Goal: Task Accomplishment & Management: Manage account settings

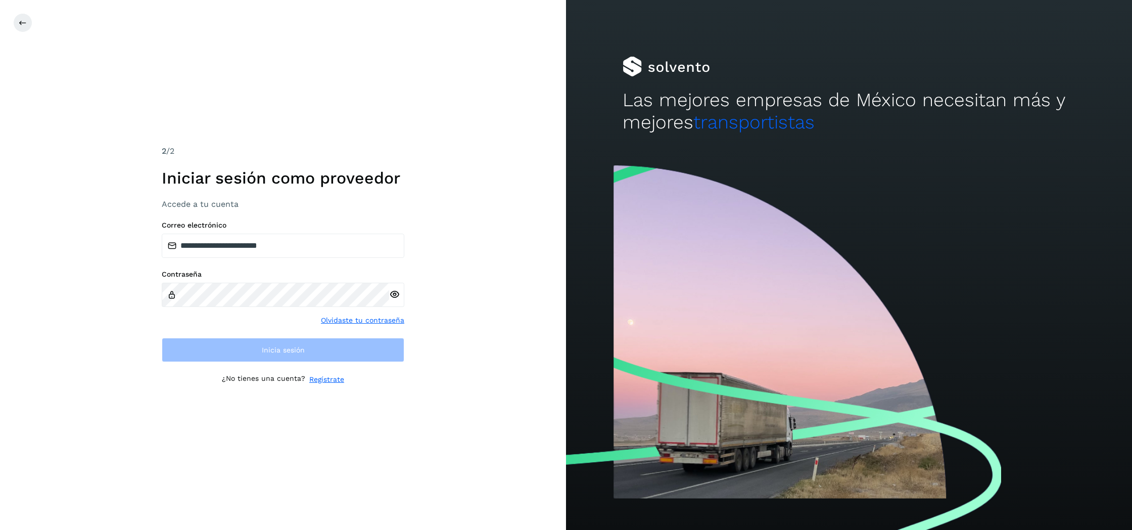
type input "**********"
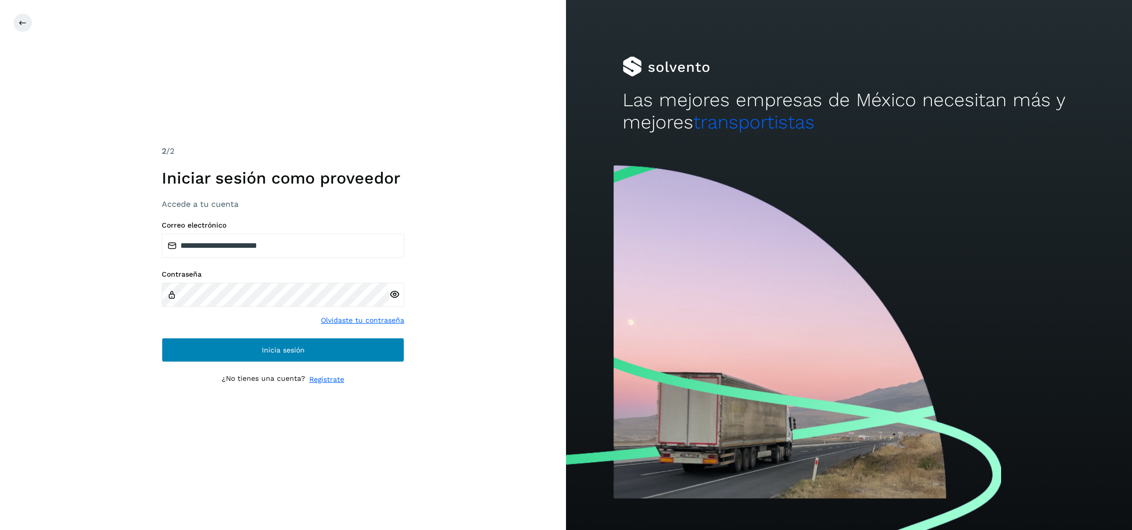
click at [274, 350] on span "Inicia sesión" at bounding box center [283, 349] width 43 height 7
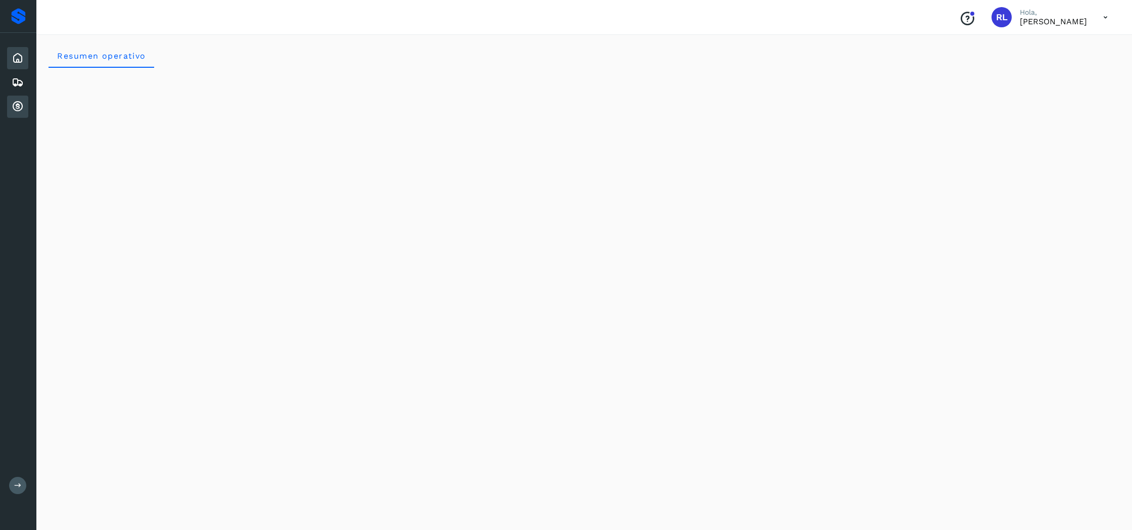
click at [20, 109] on icon at bounding box center [18, 107] width 12 height 12
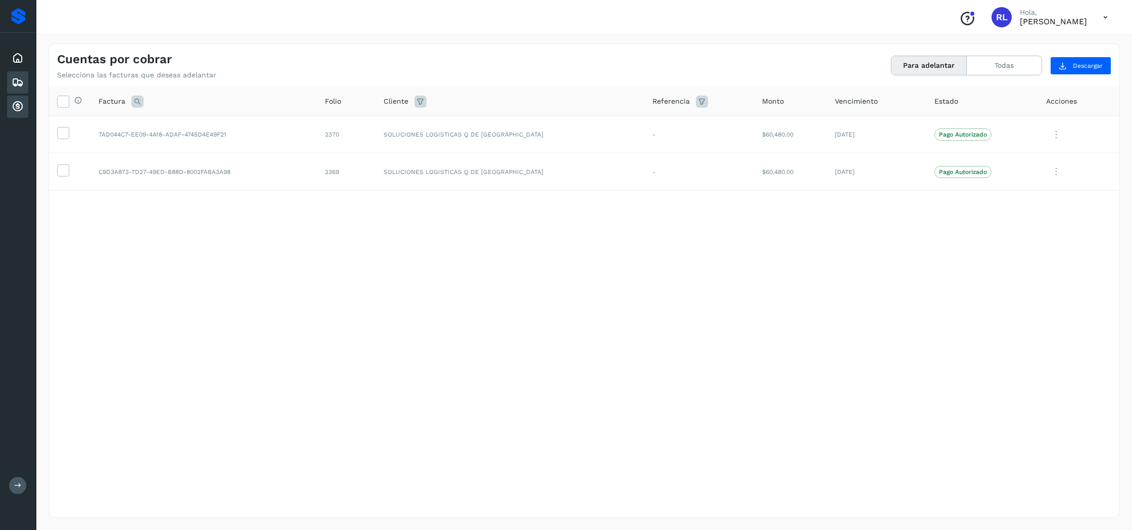
click at [16, 86] on icon at bounding box center [18, 82] width 12 height 12
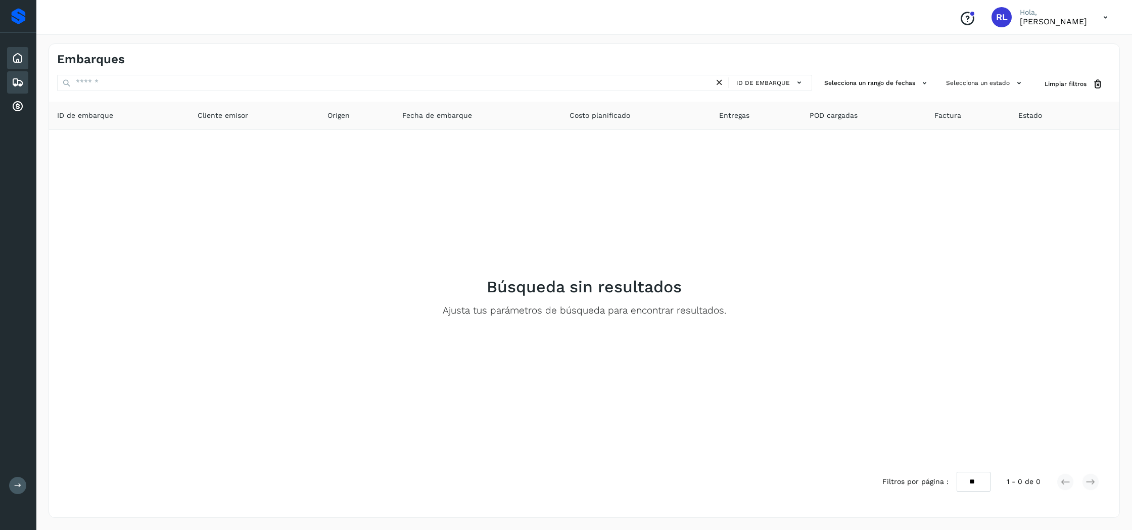
click at [17, 62] on icon at bounding box center [18, 58] width 12 height 12
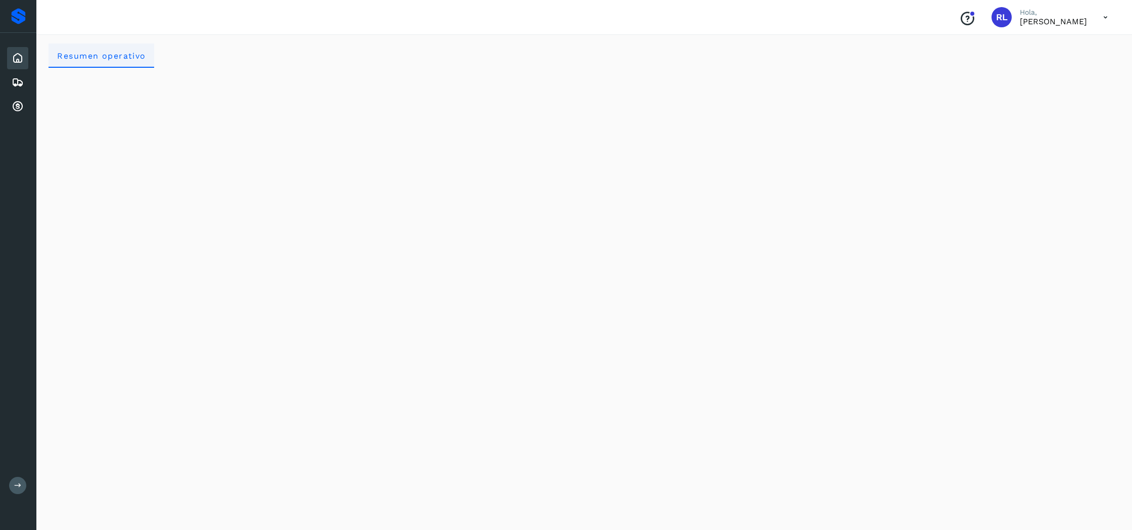
click at [117, 55] on span "Resumen operativo" at bounding box center [101, 56] width 89 height 10
click at [1027, 24] on p "[PERSON_NAME]" at bounding box center [1053, 22] width 67 height 10
click at [1047, 17] on p "[PERSON_NAME]" at bounding box center [1053, 22] width 67 height 10
click at [1104, 14] on icon at bounding box center [1105, 17] width 21 height 21
click at [1058, 47] on div "Cerrar sesión" at bounding box center [1055, 45] width 120 height 19
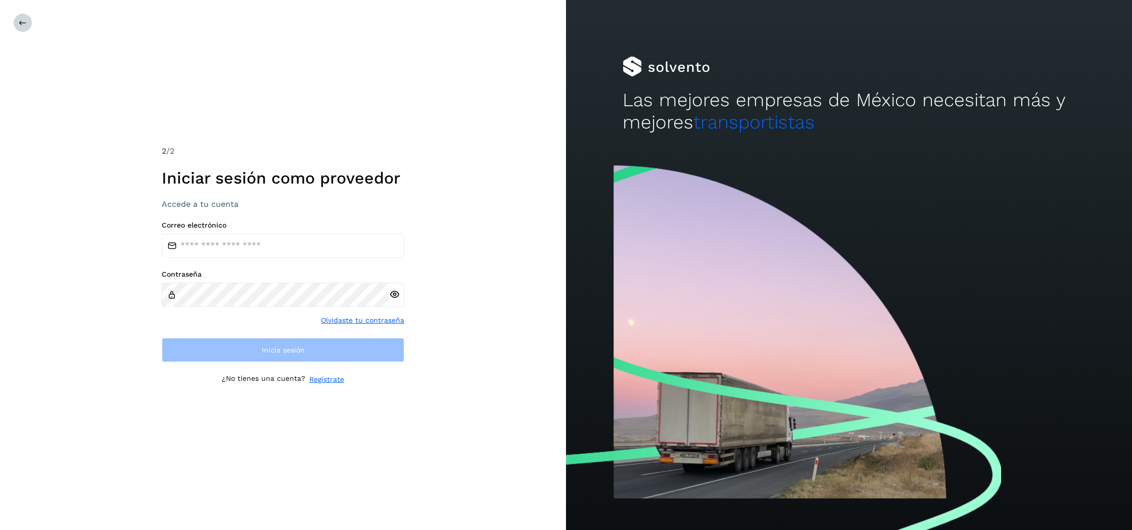
click at [18, 24] on button at bounding box center [22, 22] width 19 height 19
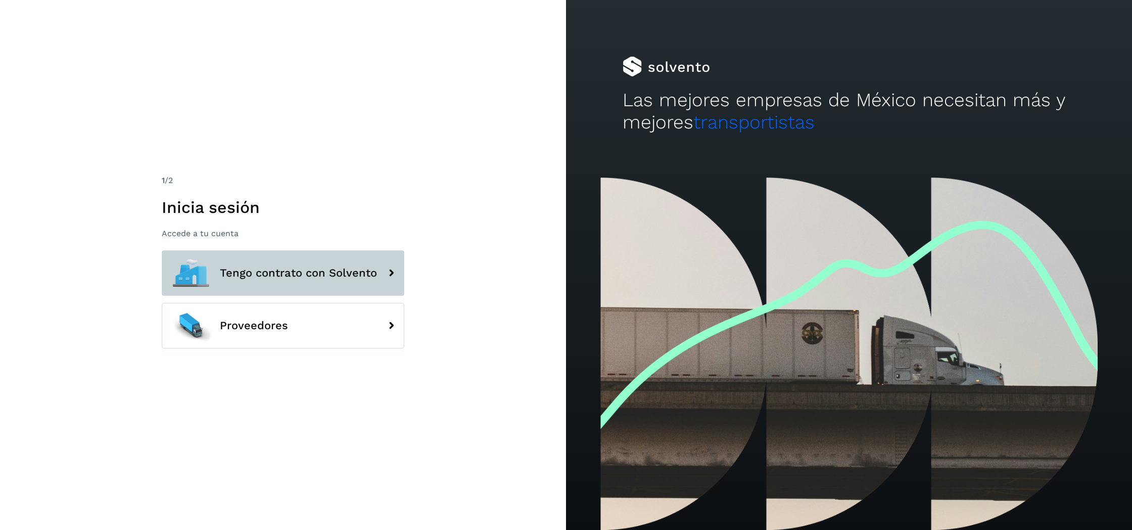
click at [293, 286] on button "Tengo contrato con Solvento" at bounding box center [283, 272] width 243 height 45
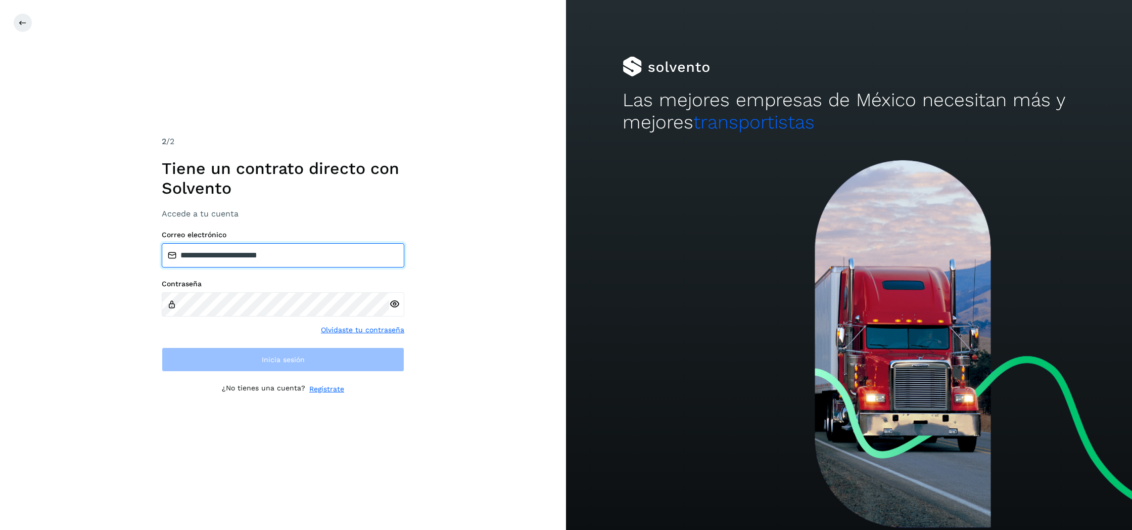
type input "**********"
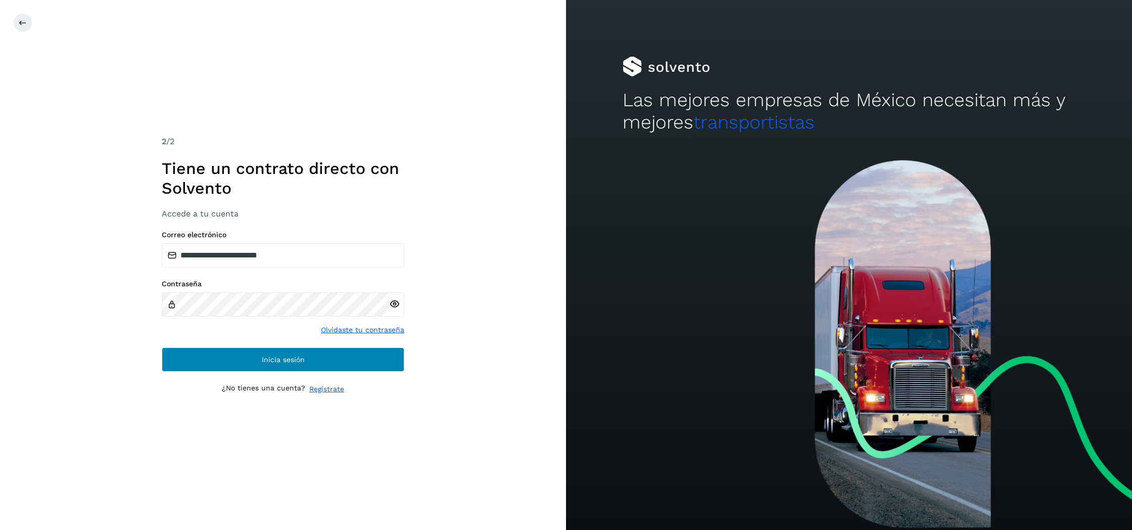
click at [261, 355] on button "Inicia sesión" at bounding box center [283, 359] width 243 height 24
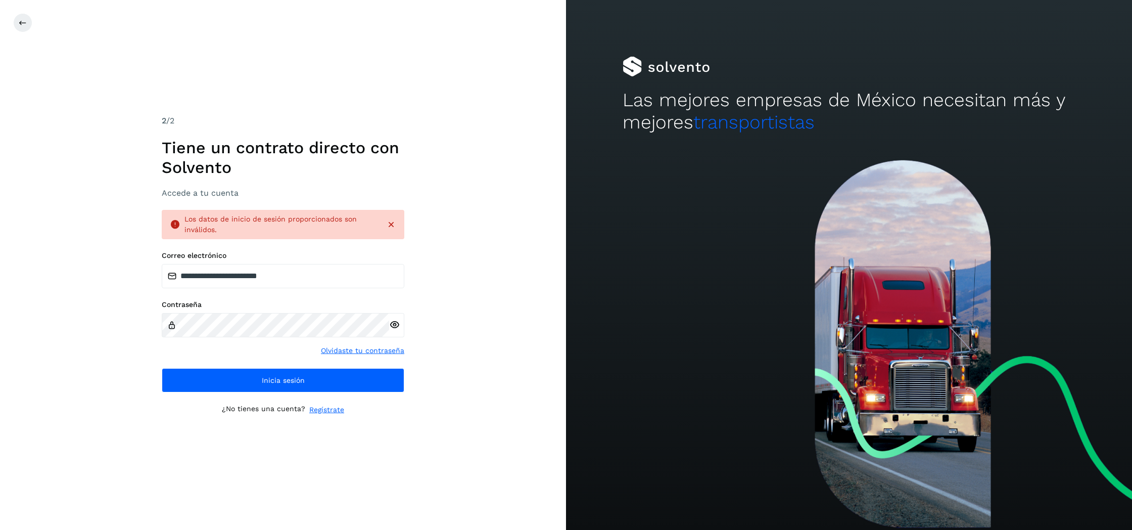
click at [389, 224] on icon at bounding box center [391, 224] width 10 height 10
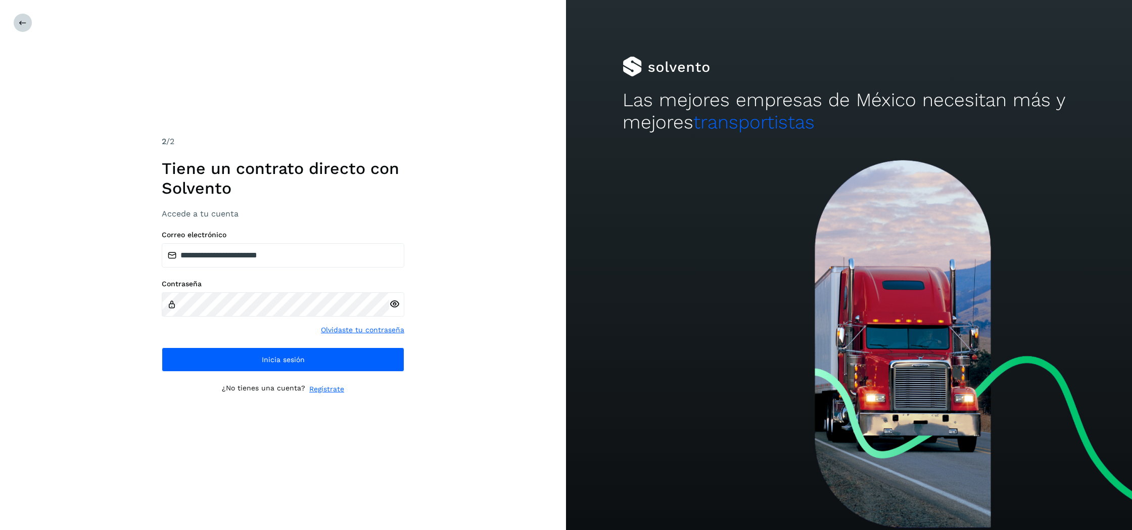
click at [30, 22] on button at bounding box center [22, 22] width 19 height 19
